Goal: Information Seeking & Learning: Learn about a topic

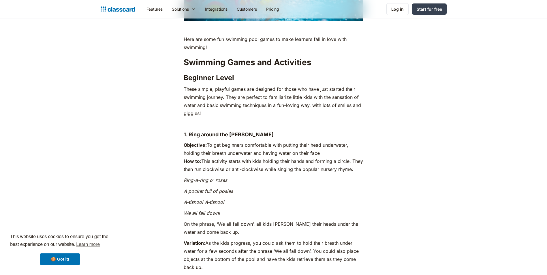
scroll to position [692, 0]
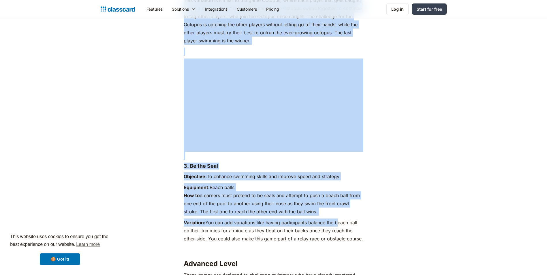
drag, startPoint x: 184, startPoint y: 117, endPoint x: 336, endPoint y: 191, distance: 169.2
click at [338, 191] on div "“Play gives children a chance to practice what they are learning.” ~ [PERSON_NA…" at bounding box center [274, 166] width 180 height 3803
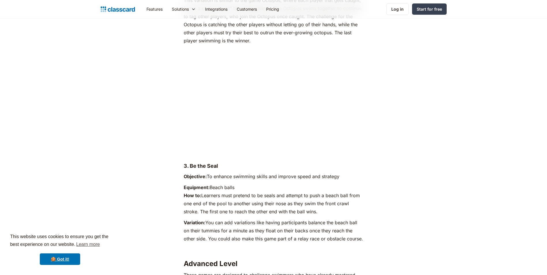
scroll to position [2104, 0]
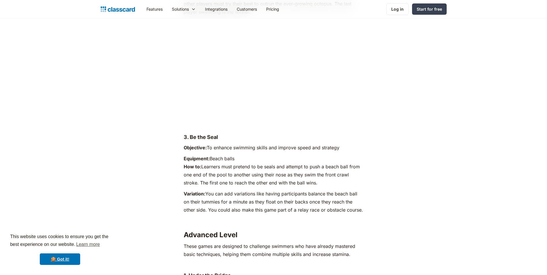
click at [338, 191] on div "“Play gives children a chance to practice what they are learning.” ~ [PERSON_NA…" at bounding box center [274, 137] width 180 height 3803
click at [373, 197] on div "“Play gives children a chance to practice what they are learning.” ~ [PERSON_NA…" at bounding box center [273, 141] width 234 height 3810
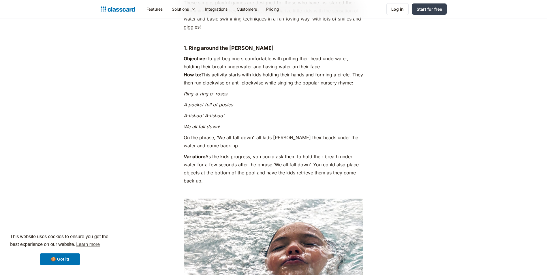
scroll to position [807, 0]
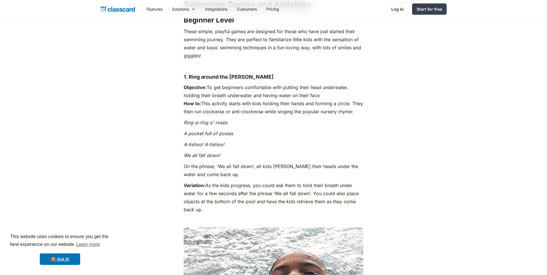
drag, startPoint x: 183, startPoint y: 61, endPoint x: 324, endPoint y: 199, distance: 197.7
drag, startPoint x: 324, startPoint y: 199, endPoint x: 325, endPoint y: 188, distance: 10.7
copy div "1. Ring around the [PERSON_NAME] Objective: To get beginners comfortable with p…"
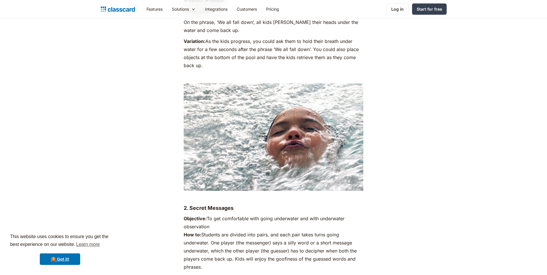
scroll to position [1066, 0]
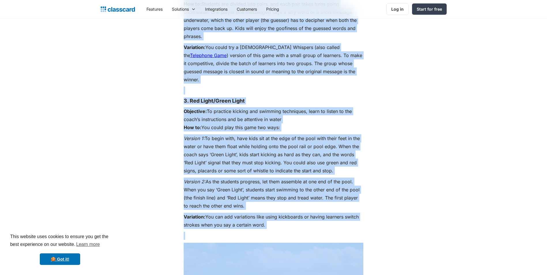
scroll to position [1153, 0]
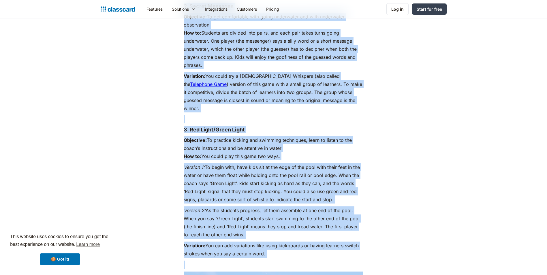
drag, startPoint x: 184, startPoint y: 84, endPoint x: 368, endPoint y: 236, distance: 238.9
copy div "4. Loremi Dolorsit Ametconse: Ad eli seddoeiusmo temp incid utlaboreet dol magn…"
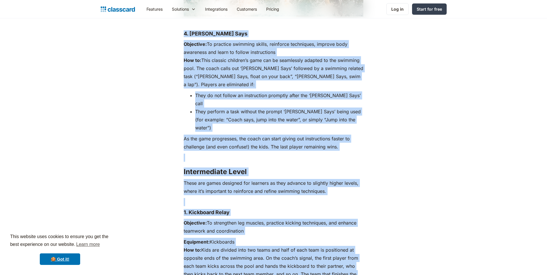
scroll to position [1556, 0]
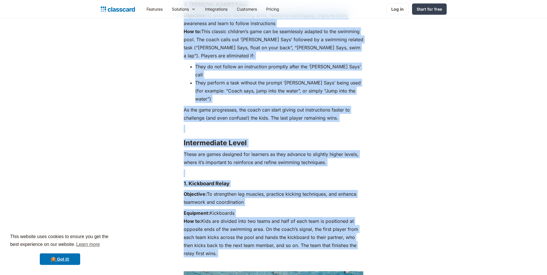
drag, startPoint x: 184, startPoint y: 103, endPoint x: 333, endPoint y: 230, distance: 196.0
drag, startPoint x: 333, startPoint y: 230, endPoint x: 301, endPoint y: 205, distance: 40.5
copy div "5. Lorem Ipsu Dolorsita: Co adipisci elitsedd eiusmo, temporinc utlaboreet, dol…"
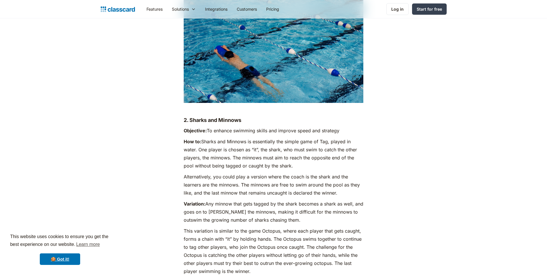
scroll to position [1873, 0]
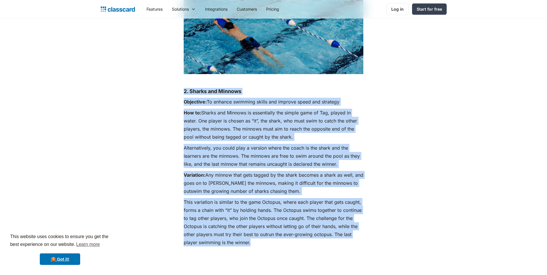
drag, startPoint x: 184, startPoint y: 57, endPoint x: 332, endPoint y: 210, distance: 213.0
drag, startPoint x: 332, startPoint y: 210, endPoint x: 330, endPoint y: 204, distance: 6.0
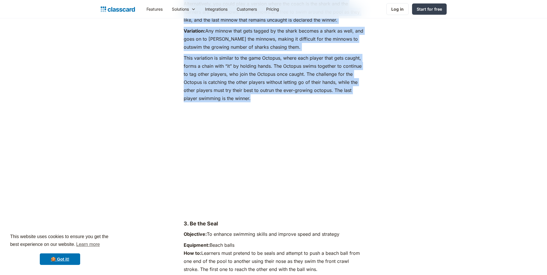
scroll to position [2161, 0]
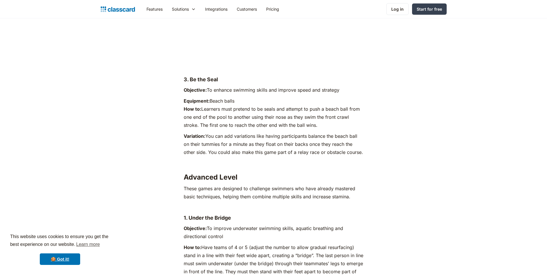
drag, startPoint x: 154, startPoint y: 110, endPoint x: 158, endPoint y: 95, distance: 15.3
click at [154, 110] on div "“Play gives children a chance to practice what they are learning.” ~ [PERSON_NA…" at bounding box center [274, 83] width 352 height 3810
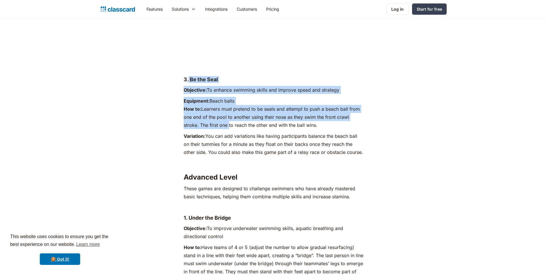
drag, startPoint x: 207, startPoint y: 62, endPoint x: 225, endPoint y: 84, distance: 28.2
click at [227, 86] on div "“Play gives children a chance to practice what they are learning.” ~ [PERSON_NA…" at bounding box center [274, 79] width 180 height 3803
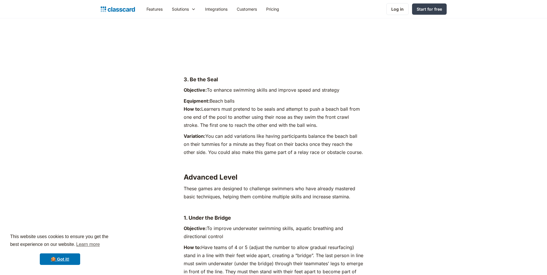
drag, startPoint x: 225, startPoint y: 84, endPoint x: 151, endPoint y: 45, distance: 84.0
click at [146, 44] on div "“Play gives children a chance to practice what they are learning.” ~ [PERSON_NA…" at bounding box center [274, 83] width 352 height 3810
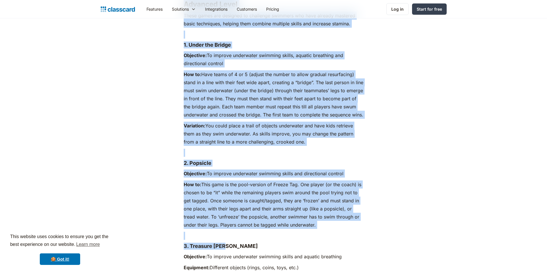
scroll to position [2450, 0]
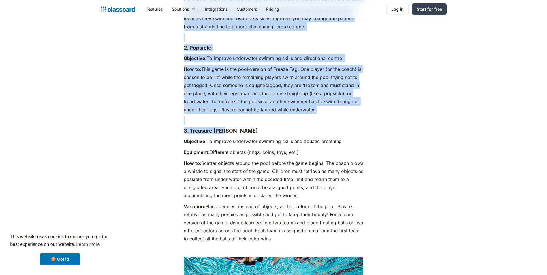
drag, startPoint x: 182, startPoint y: 50, endPoint x: 351, endPoint y: 216, distance: 236.8
drag, startPoint x: 351, startPoint y: 216, endPoint x: 293, endPoint y: 195, distance: 61.4
copy div "9. Lo ips Dolo Sitametco: Ad elitsed doeiusmo tempor inc utlabor etdol mag aliq…"
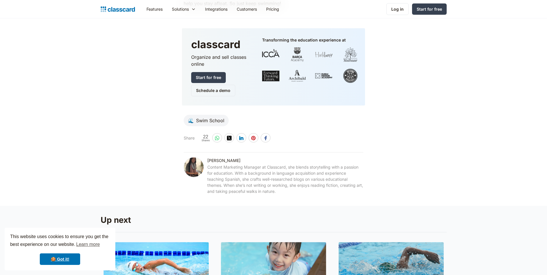
scroll to position [3919, 0]
